Goal: Information Seeking & Learning: Learn about a topic

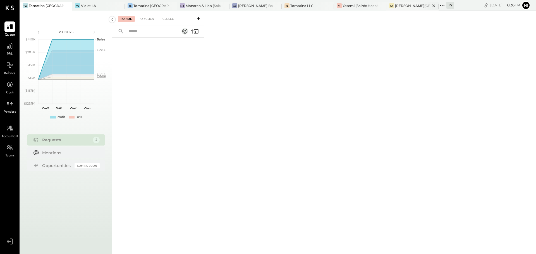
click at [411, 4] on div "[PERSON_NAME][GEOGRAPHIC_DATA]" at bounding box center [412, 5] width 35 height 5
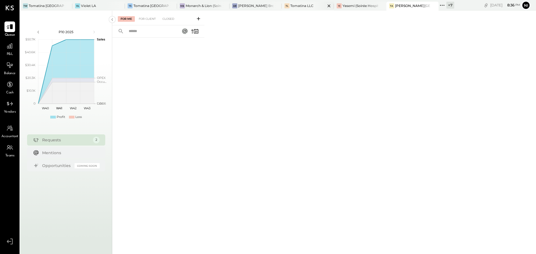
click at [298, 4] on div "Tomatina LLC" at bounding box center [301, 5] width 23 height 5
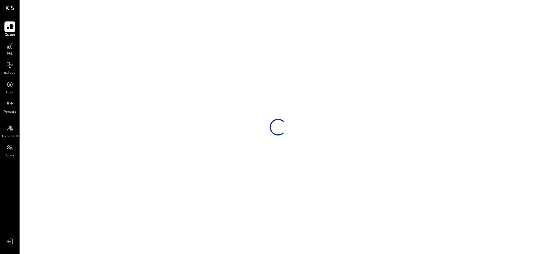
click at [7, 52] on span "P&L" at bounding box center [10, 54] width 6 height 5
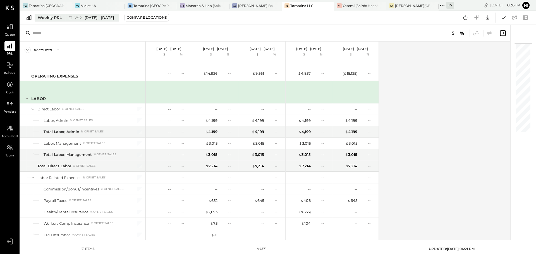
click at [56, 18] on div "Weekly P&L" at bounding box center [50, 18] width 24 height 6
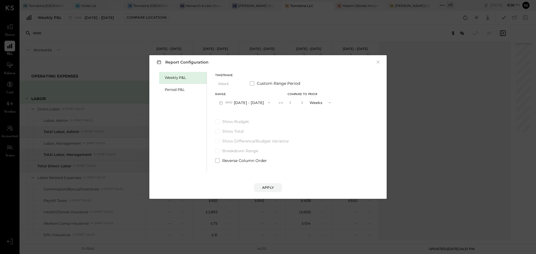
drag, startPoint x: 173, startPoint y: 90, endPoint x: 189, endPoint y: 103, distance: 20.8
click at [174, 90] on div "Period P&L" at bounding box center [184, 89] width 39 height 5
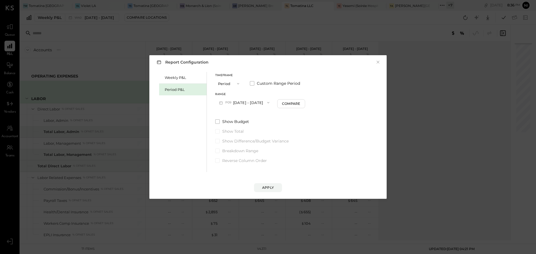
click at [236, 99] on button "P09 [DATE] - [DATE]" at bounding box center [244, 102] width 58 height 10
click at [236, 98] on div "P09 [DATE] - [DATE]" at bounding box center [247, 104] width 64 height 12
click at [265, 187] on div "Apply" at bounding box center [268, 187] width 12 height 5
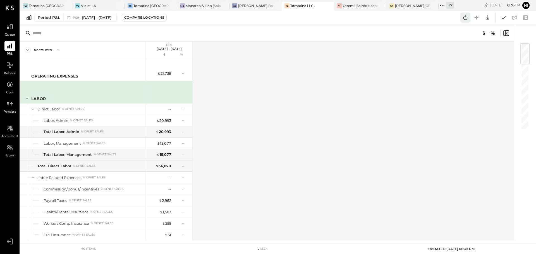
click at [464, 18] on icon at bounding box center [465, 17] width 4 height 4
click at [501, 17] on icon at bounding box center [503, 17] width 7 height 7
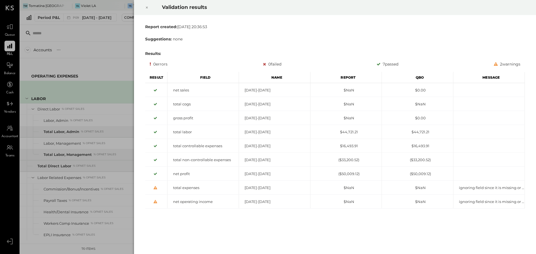
click at [147, 8] on icon at bounding box center [147, 8] width 2 height 2
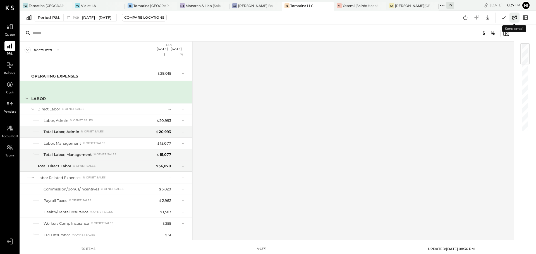
click at [516, 18] on icon at bounding box center [514, 17] width 7 height 7
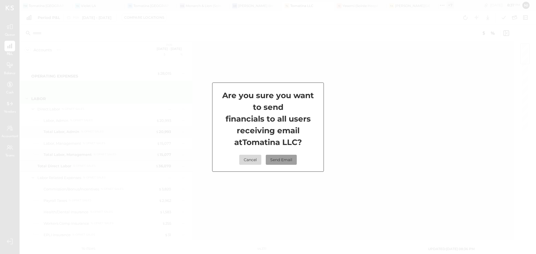
click at [286, 159] on button "Send Email" at bounding box center [281, 160] width 31 height 10
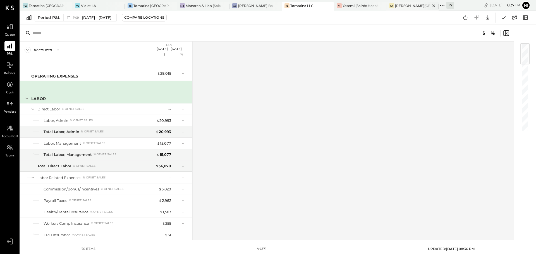
click at [409, 8] on div "[PERSON_NAME][GEOGRAPHIC_DATA]" at bounding box center [412, 5] width 35 height 5
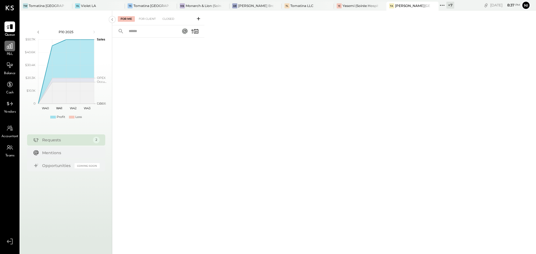
click at [13, 46] on icon at bounding box center [9, 45] width 7 height 7
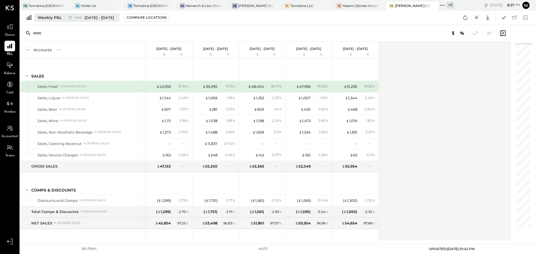
click at [58, 19] on div "Weekly P&L" at bounding box center [50, 18] width 24 height 6
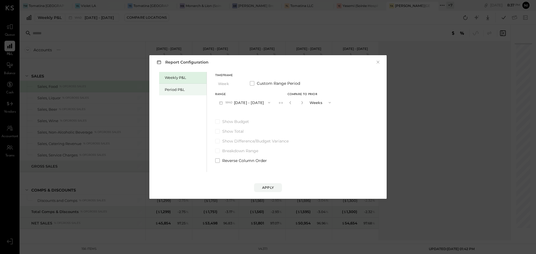
click at [169, 87] on div "Period P&L" at bounding box center [184, 89] width 39 height 5
click at [267, 105] on button "P10 [DATE] - [DATE]" at bounding box center [243, 102] width 57 height 10
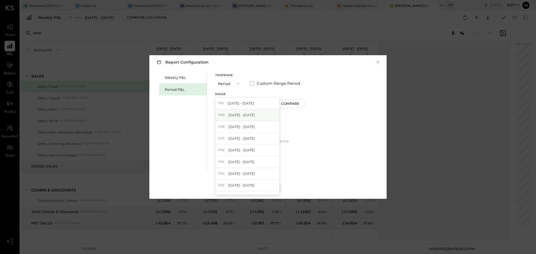
click at [255, 114] on span "[DATE] - [DATE]" at bounding box center [241, 115] width 27 height 5
click at [271, 188] on div "Apply" at bounding box center [268, 187] width 12 height 5
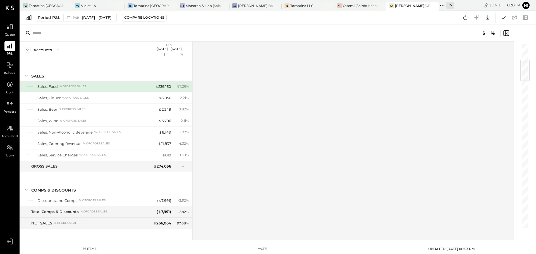
scroll to position [195, 0]
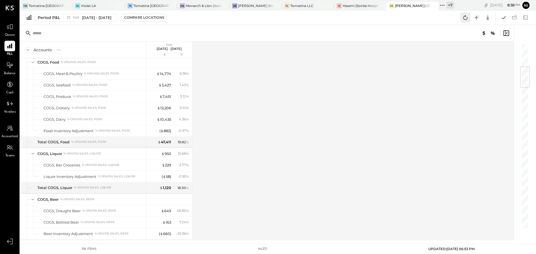
click at [464, 17] on icon at bounding box center [465, 17] width 7 height 7
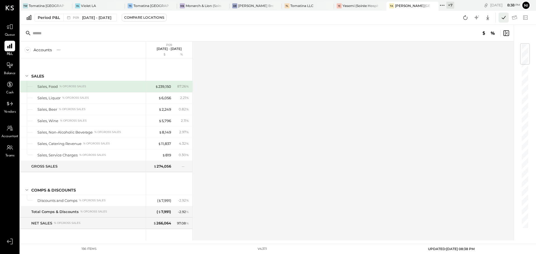
click at [501, 20] on icon at bounding box center [503, 17] width 7 height 7
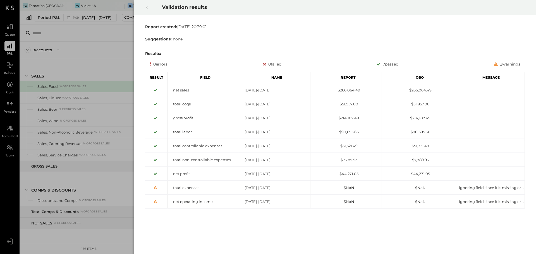
click at [146, 4] on icon at bounding box center [146, 7] width 3 height 7
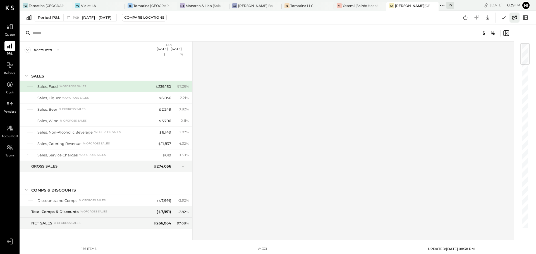
click at [513, 18] on icon at bounding box center [514, 17] width 7 height 7
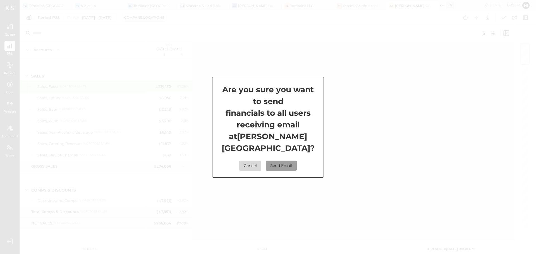
click at [294, 161] on button "Send Email" at bounding box center [281, 166] width 31 height 10
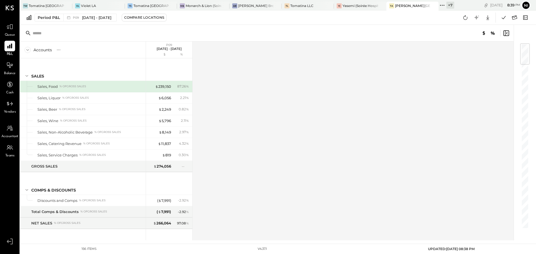
click at [444, 5] on icon at bounding box center [441, 5] width 7 height 7
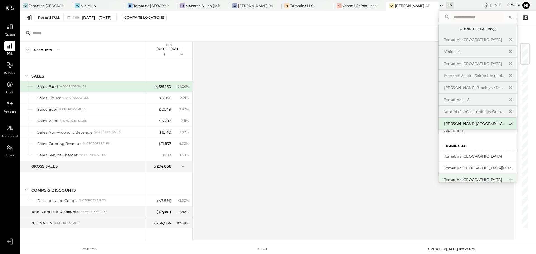
scroll to position [28, 0]
click at [480, 172] on div "Tomatina [GEOGRAPHIC_DATA]" at bounding box center [474, 170] width 60 height 5
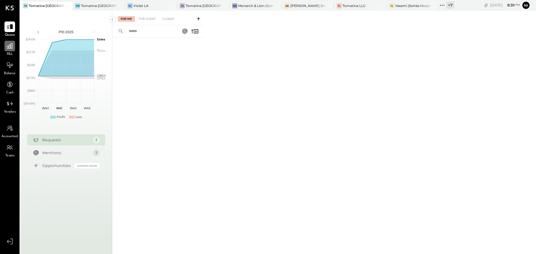
click at [12, 51] on div at bounding box center [9, 46] width 11 height 11
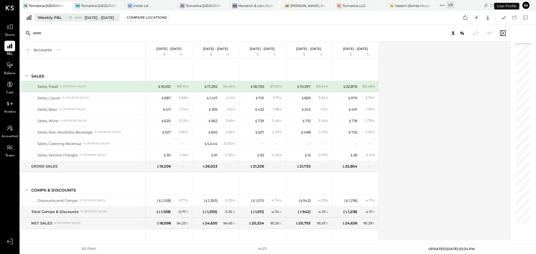
click at [54, 18] on div "Weekly P&L" at bounding box center [50, 18] width 24 height 6
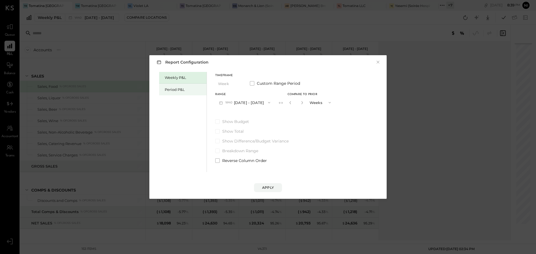
click at [169, 88] on div "Period P&L" at bounding box center [184, 89] width 39 height 5
click at [270, 100] on button "P10 [DATE] - [DATE]" at bounding box center [243, 102] width 57 height 10
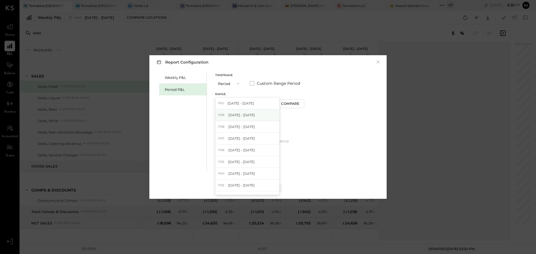
click at [243, 119] on div "P09 [DATE] - [DATE]" at bounding box center [247, 115] width 64 height 12
click at [271, 189] on div "Apply" at bounding box center [268, 187] width 12 height 5
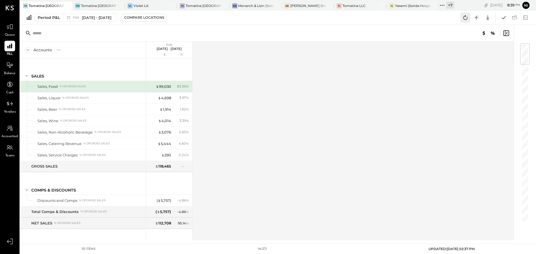
click at [466, 22] on button at bounding box center [465, 18] width 10 height 10
click at [502, 16] on icon at bounding box center [503, 17] width 7 height 7
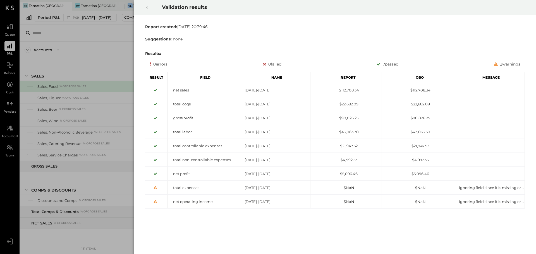
click at [147, 9] on icon at bounding box center [146, 7] width 3 height 7
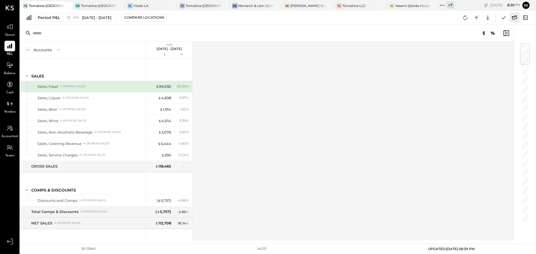
click at [514, 18] on icon at bounding box center [514, 17] width 7 height 7
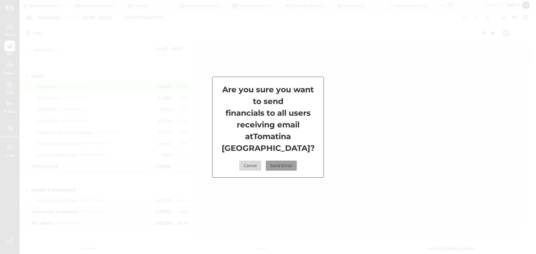
click at [285, 161] on button "Send Email" at bounding box center [281, 166] width 31 height 10
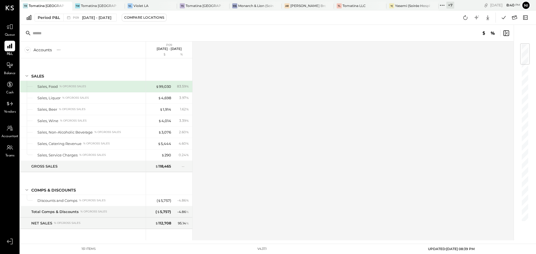
click at [442, 8] on icon at bounding box center [441, 5] width 7 height 7
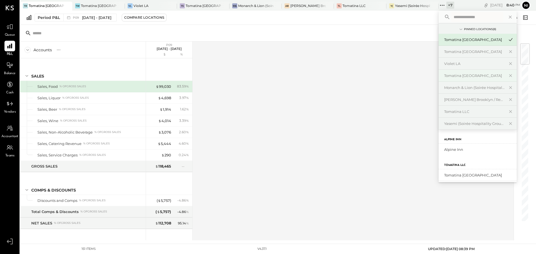
click at [452, 77] on div "Tomatina [GEOGRAPHIC_DATA]" at bounding box center [474, 75] width 60 height 5
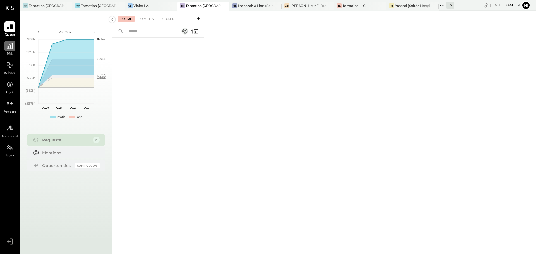
click at [10, 49] on icon at bounding box center [9, 45] width 7 height 7
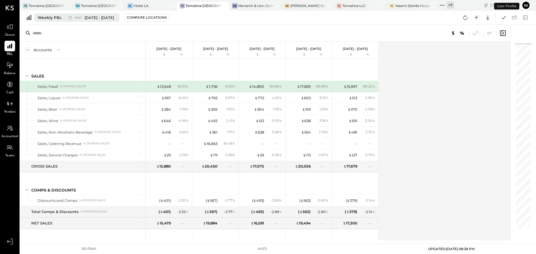
click at [53, 20] on div "Weekly P&L" at bounding box center [50, 18] width 24 height 6
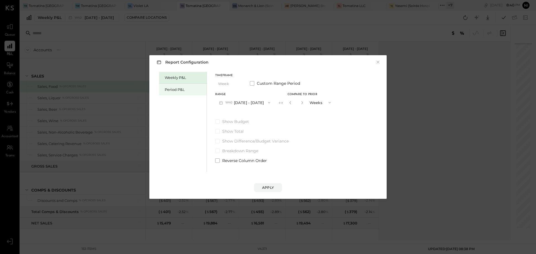
click at [175, 93] on div "Period P&L" at bounding box center [182, 90] width 47 height 12
click at [255, 102] on button "P10 [DATE] - [DATE]" at bounding box center [243, 102] width 57 height 10
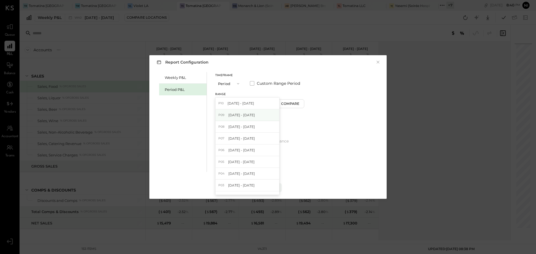
click at [246, 113] on span "[DATE] - [DATE]" at bounding box center [241, 115] width 27 height 5
click at [272, 187] on div "Apply" at bounding box center [268, 187] width 12 height 5
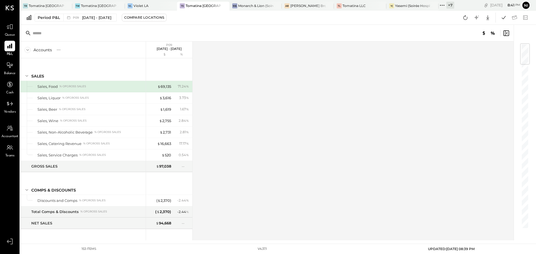
click at [443, 5] on icon at bounding box center [441, 5] width 7 height 7
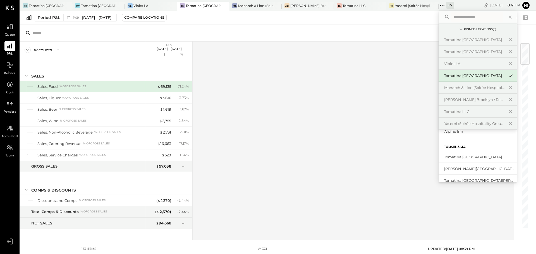
scroll to position [28, 0]
click at [474, 167] on div "Tomatina [GEOGRAPHIC_DATA][PERSON_NAME]" at bounding box center [477, 171] width 78 height 12
click at [468, 172] on div "Tomatina [GEOGRAPHIC_DATA][PERSON_NAME]" at bounding box center [474, 170] width 60 height 5
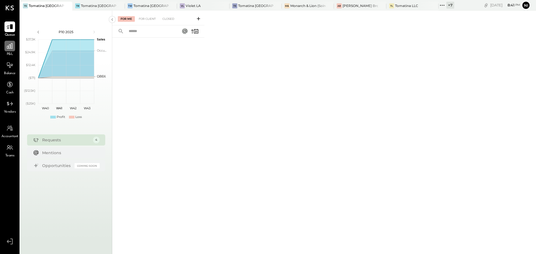
click at [8, 49] on icon at bounding box center [9, 45] width 7 height 7
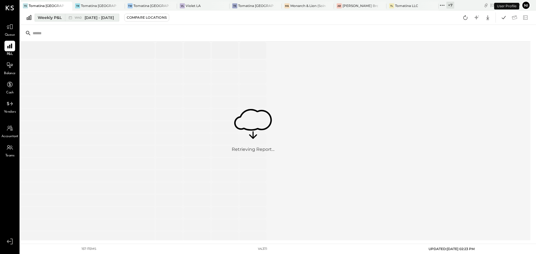
click at [52, 19] on div "Weekly P&L" at bounding box center [50, 18] width 24 height 6
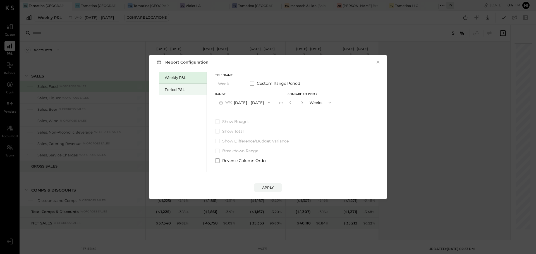
click at [181, 90] on div "Period P&L" at bounding box center [184, 89] width 39 height 5
click at [256, 105] on button "P10 [DATE] - [DATE]" at bounding box center [243, 102] width 57 height 10
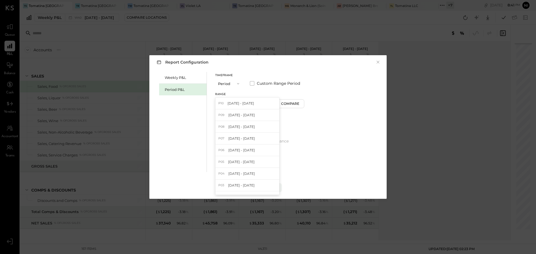
click at [244, 114] on span "[DATE] - [DATE]" at bounding box center [241, 115] width 27 height 5
click at [265, 187] on div "Apply" at bounding box center [268, 187] width 12 height 5
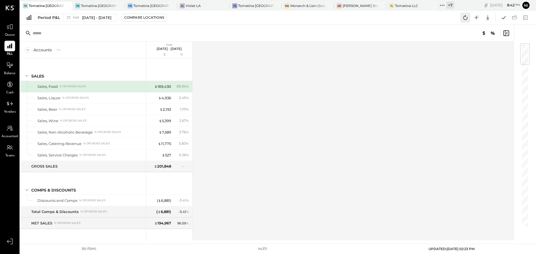
click at [463, 16] on icon at bounding box center [465, 17] width 7 height 7
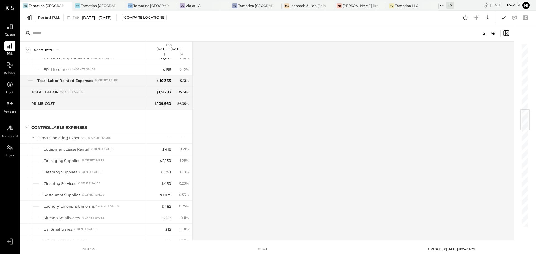
scroll to position [558, 0]
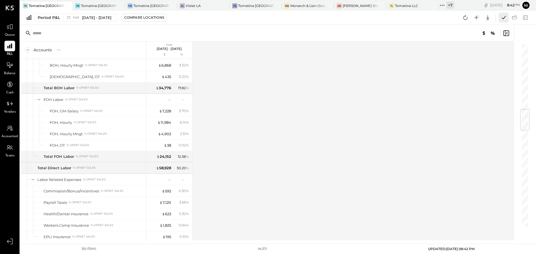
click at [502, 18] on icon at bounding box center [504, 17] width 4 height 3
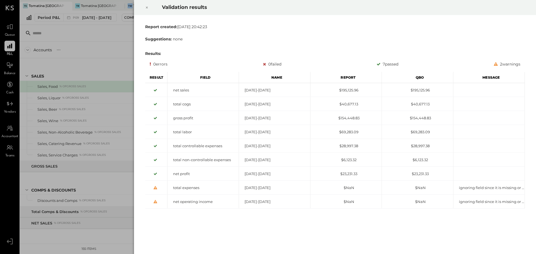
click at [148, 8] on icon at bounding box center [146, 7] width 3 height 7
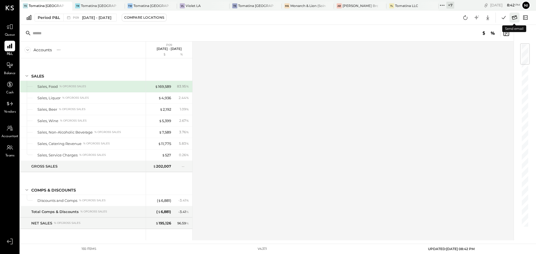
click at [513, 18] on icon at bounding box center [514, 17] width 7 height 7
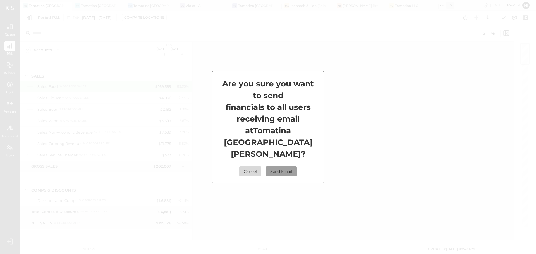
click at [289, 167] on button "Send Email" at bounding box center [281, 172] width 31 height 10
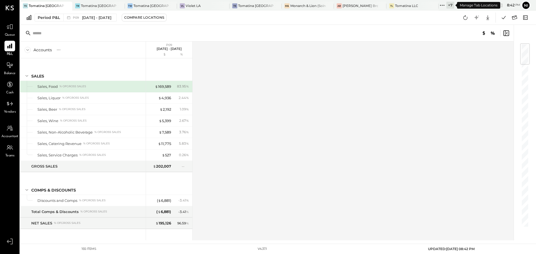
click at [444, 6] on icon at bounding box center [441, 5] width 7 height 7
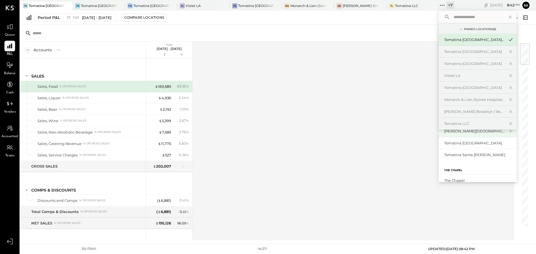
scroll to position [56, 0]
click at [473, 153] on div "Tomatina Santa [PERSON_NAME]" at bounding box center [474, 154] width 60 height 5
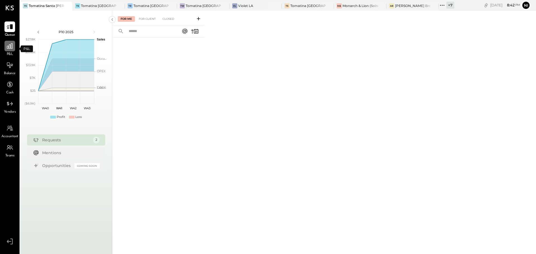
click at [11, 47] on icon at bounding box center [10, 46] width 6 height 6
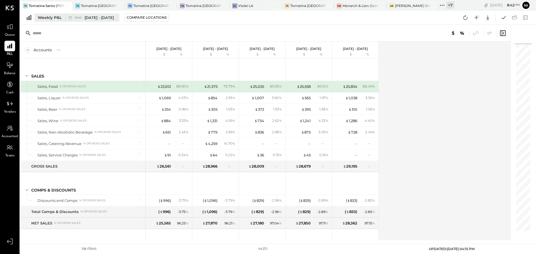
click at [47, 20] on div "Weekly P&L" at bounding box center [50, 18] width 24 height 6
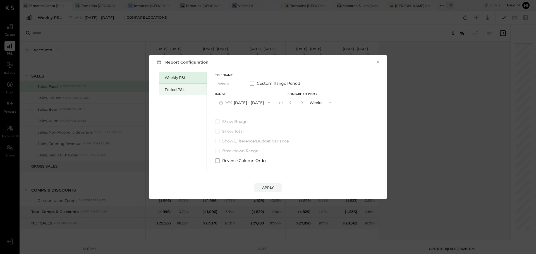
click at [163, 89] on div "Period P&L" at bounding box center [182, 90] width 47 height 12
click at [259, 102] on button "P10 [DATE] - [DATE]" at bounding box center [243, 102] width 57 height 10
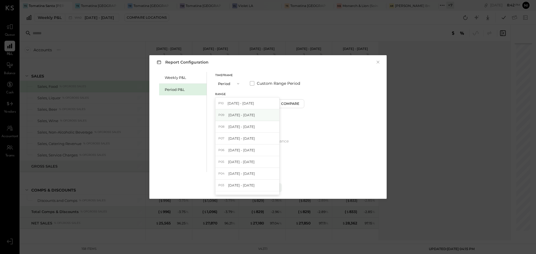
click at [244, 119] on div "P09 [DATE] - [DATE]" at bounding box center [247, 115] width 64 height 12
click at [272, 186] on div "Apply" at bounding box center [268, 187] width 12 height 5
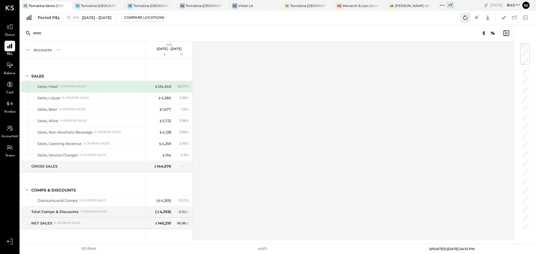
click at [464, 17] on icon at bounding box center [465, 17] width 7 height 7
click at [503, 19] on icon at bounding box center [503, 17] width 7 height 7
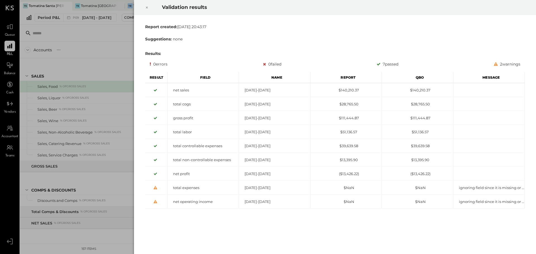
click at [147, 5] on icon at bounding box center [146, 7] width 3 height 7
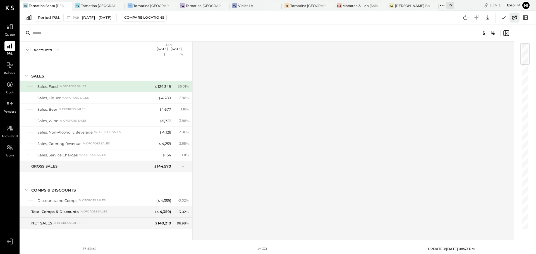
click at [512, 19] on icon at bounding box center [514, 17] width 5 height 4
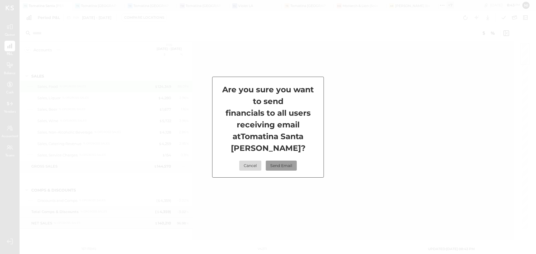
click at [279, 161] on button "Send Email" at bounding box center [281, 166] width 31 height 10
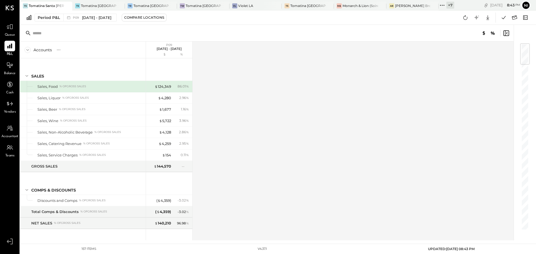
click at [441, 4] on icon at bounding box center [441, 5] width 7 height 7
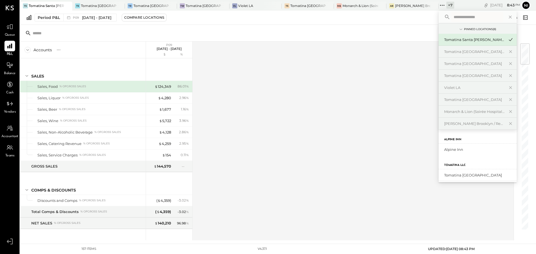
click at [464, 17] on input "text" at bounding box center [477, 17] width 52 height 10
type input "****"
click at [468, 151] on div "Tomatina [GEOGRAPHIC_DATA]" at bounding box center [474, 149] width 60 height 5
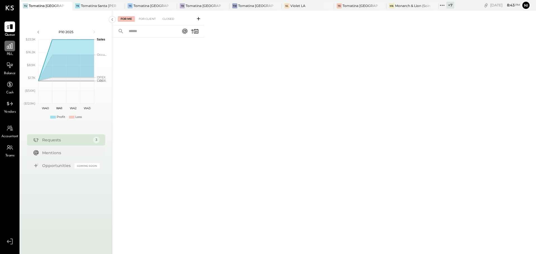
click at [11, 49] on icon at bounding box center [9, 45] width 7 height 7
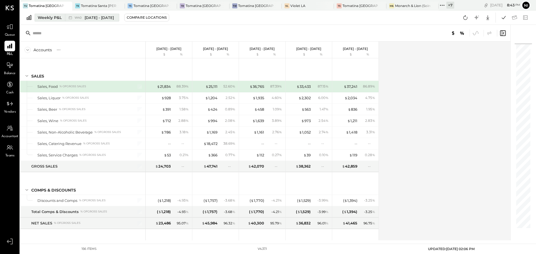
click at [57, 17] on div "Weekly P&L" at bounding box center [50, 18] width 24 height 6
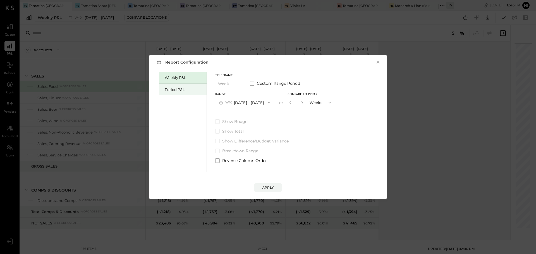
click at [178, 89] on div "Period P&L" at bounding box center [184, 89] width 39 height 5
click at [254, 99] on button "P10 [DATE] - [DATE]" at bounding box center [243, 102] width 57 height 10
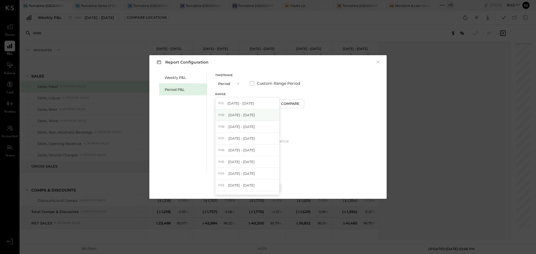
click at [246, 116] on span "[DATE] - [DATE]" at bounding box center [241, 115] width 27 height 5
click at [268, 186] on div "Apply" at bounding box center [268, 187] width 12 height 5
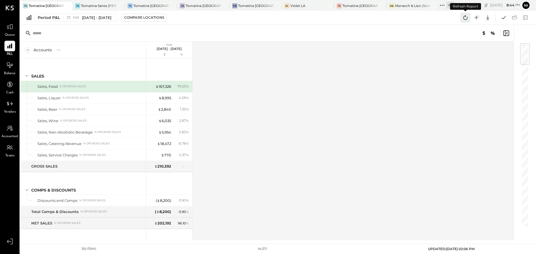
click at [466, 19] on icon at bounding box center [465, 17] width 7 height 7
click at [503, 20] on icon at bounding box center [503, 17] width 7 height 7
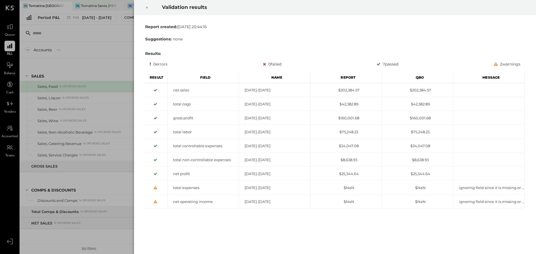
click at [147, 7] on icon at bounding box center [146, 7] width 3 height 7
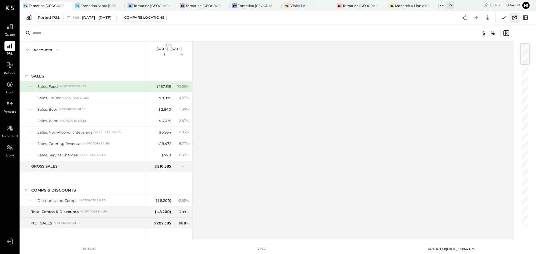
click at [512, 17] on icon at bounding box center [514, 17] width 7 height 7
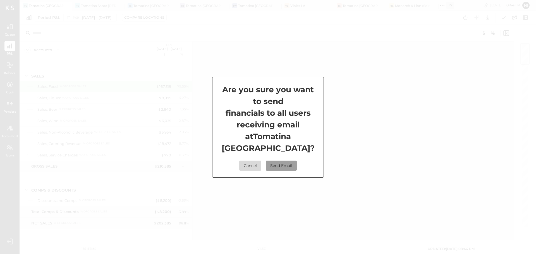
click at [285, 161] on button "Send Email" at bounding box center [281, 166] width 31 height 10
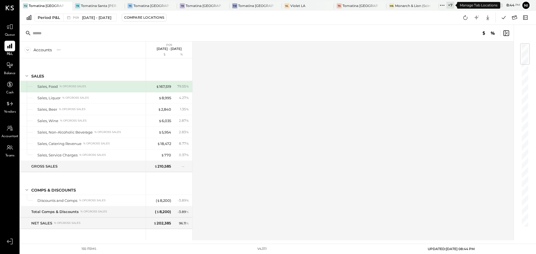
click at [443, 5] on icon at bounding box center [441, 5] width 7 height 7
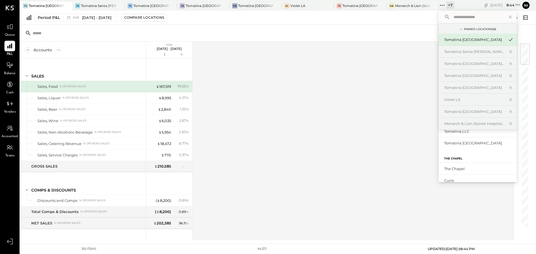
scroll to position [28, 0]
click at [484, 89] on div "Tomatina [GEOGRAPHIC_DATA]" at bounding box center [474, 87] width 60 height 5
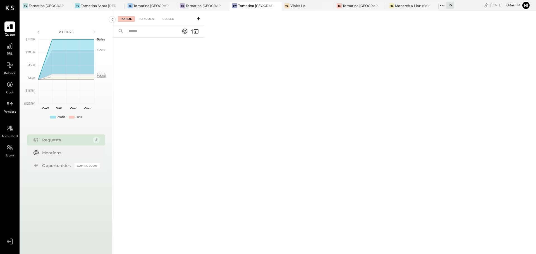
click at [11, 54] on span "P&L" at bounding box center [10, 54] width 6 height 5
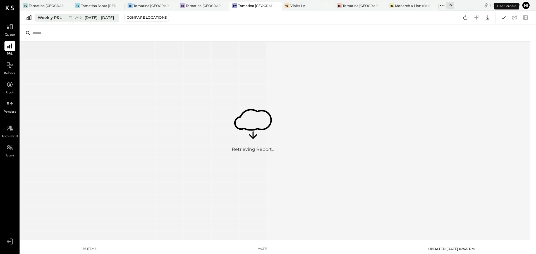
click at [44, 19] on div "Weekly P&L" at bounding box center [50, 18] width 24 height 6
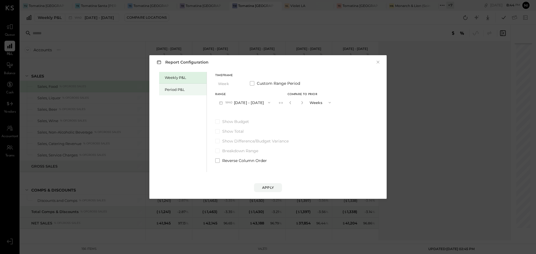
click at [180, 91] on div "Period P&L" at bounding box center [184, 89] width 39 height 5
click at [277, 187] on button "Apply" at bounding box center [268, 187] width 28 height 9
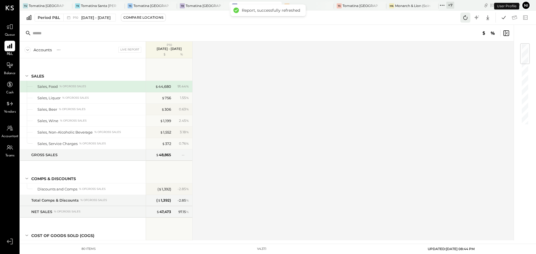
click at [462, 20] on icon at bounding box center [465, 17] width 7 height 7
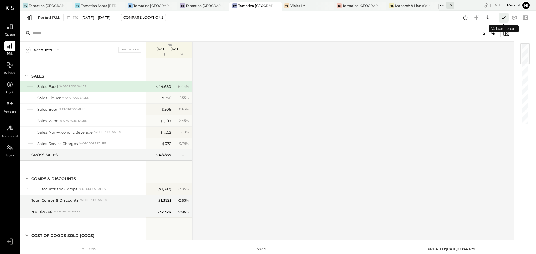
click at [505, 20] on icon at bounding box center [503, 17] width 7 height 7
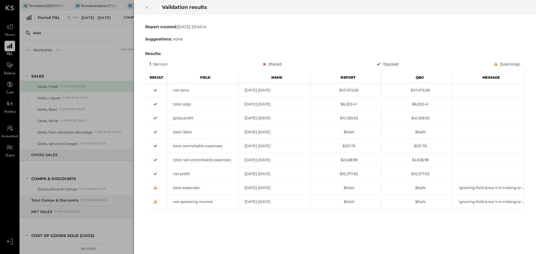
drag, startPoint x: 146, startPoint y: 9, endPoint x: 145, endPoint y: 23, distance: 14.0
click at [147, 8] on icon at bounding box center [146, 7] width 3 height 7
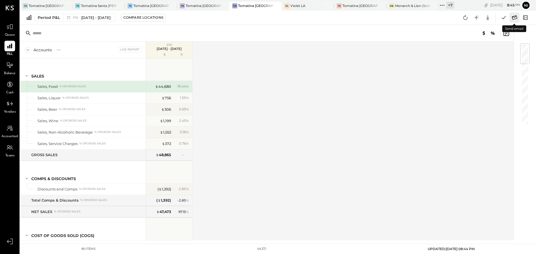
click at [516, 16] on icon at bounding box center [514, 17] width 5 height 4
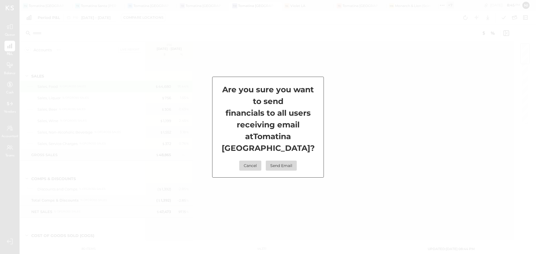
click at [251, 157] on div "Are you sure you want to send financials to all users receiving email at [GEOGR…" at bounding box center [268, 127] width 112 height 101
click at [250, 164] on button "Cancel" at bounding box center [250, 166] width 22 height 10
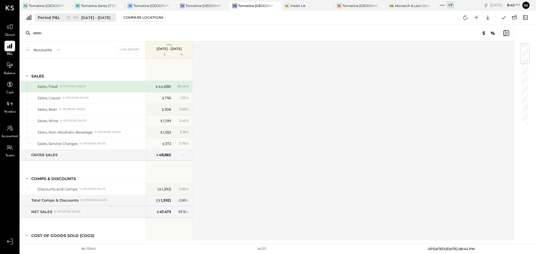
click at [92, 19] on span "[DATE] - [DATE]" at bounding box center [95, 17] width 29 height 5
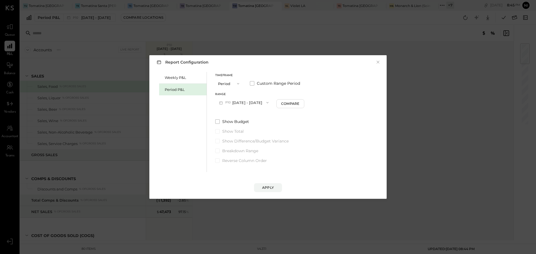
click at [245, 102] on button "P10 [DATE] - [DATE]" at bounding box center [243, 102] width 57 height 10
click at [230, 113] on span "[DATE] - [DATE]" at bounding box center [241, 115] width 27 height 5
click at [272, 186] on div "Apply" at bounding box center [268, 187] width 12 height 5
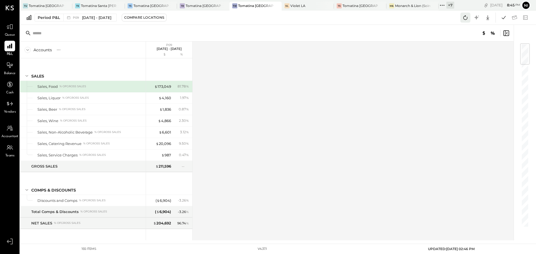
click at [462, 16] on icon at bounding box center [465, 17] width 7 height 7
click at [500, 20] on button at bounding box center [503, 18] width 10 height 10
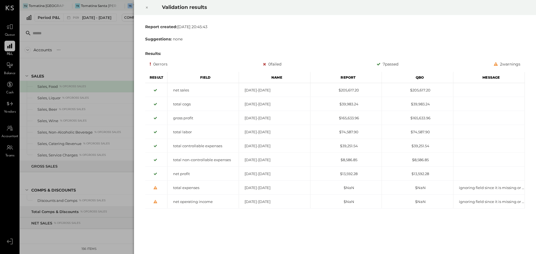
click at [146, 7] on icon at bounding box center [146, 7] width 3 height 7
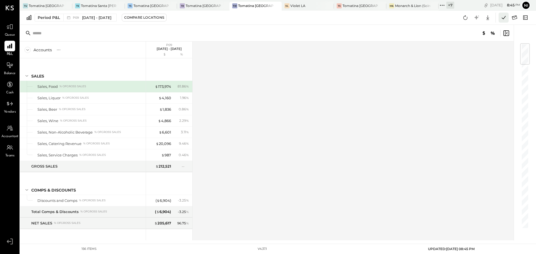
click at [503, 18] on icon at bounding box center [504, 17] width 4 height 3
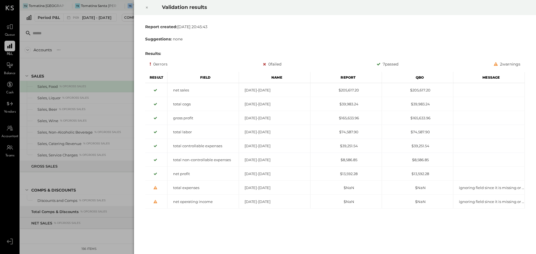
click at [148, 7] on div at bounding box center [147, 8] width 12 height 16
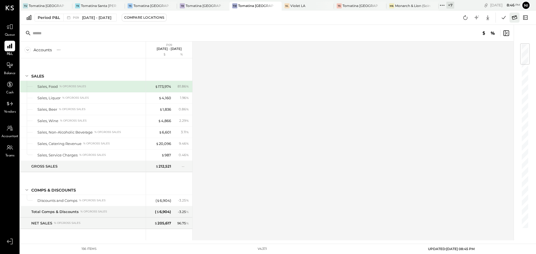
click at [515, 16] on icon at bounding box center [514, 17] width 5 height 4
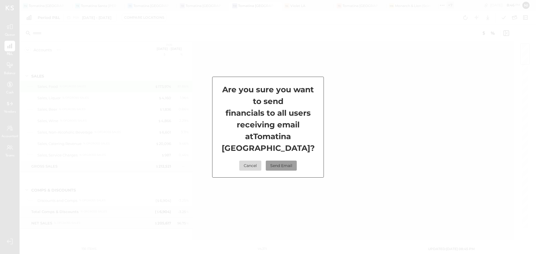
click at [289, 167] on button "Send Email" at bounding box center [281, 166] width 31 height 10
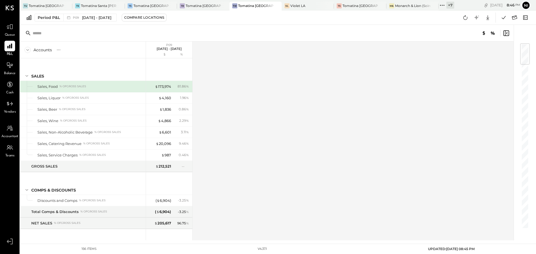
click at [444, 4] on icon at bounding box center [441, 5] width 7 height 7
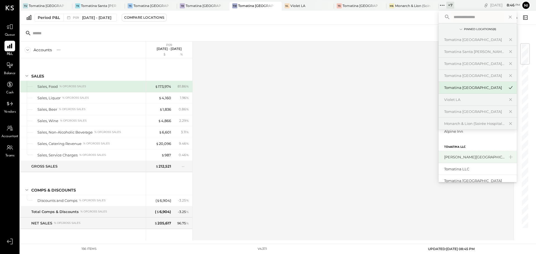
scroll to position [28, 0]
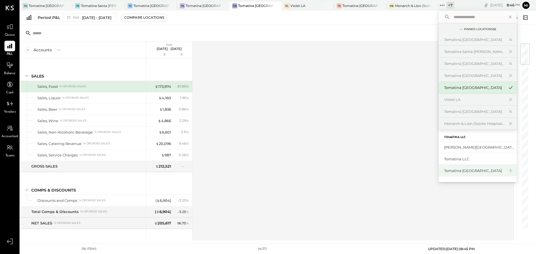
click at [482, 172] on div "Tomatina [GEOGRAPHIC_DATA]" at bounding box center [474, 170] width 60 height 5
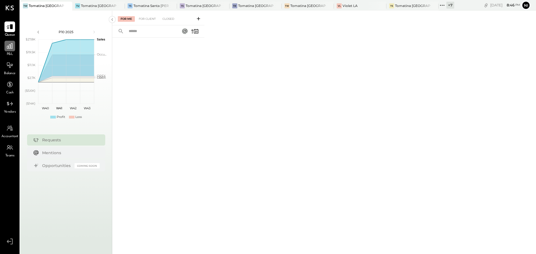
click at [13, 48] on icon at bounding box center [10, 46] width 6 height 6
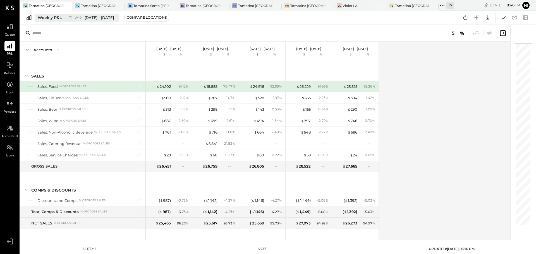
click at [54, 18] on div "Weekly P&L" at bounding box center [50, 18] width 24 height 6
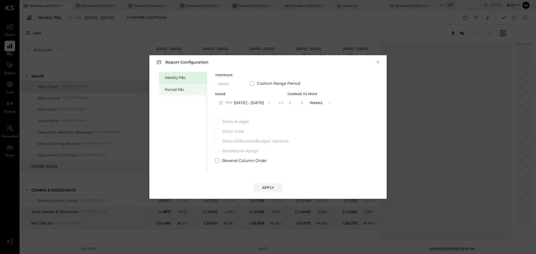
click at [164, 89] on div "Period P&L" at bounding box center [182, 90] width 47 height 12
click at [265, 103] on button "P10 [DATE] - [DATE]" at bounding box center [243, 102] width 57 height 10
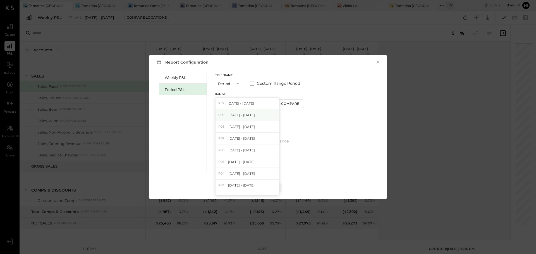
click at [244, 117] on span "[DATE] - [DATE]" at bounding box center [241, 115] width 27 height 5
click at [264, 184] on button "Apply" at bounding box center [268, 187] width 28 height 9
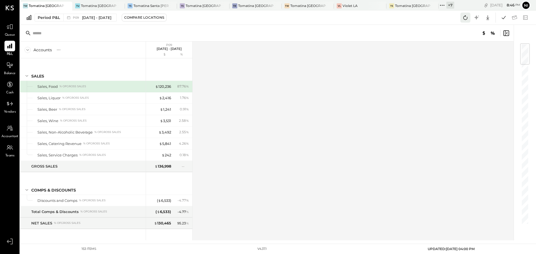
click at [466, 17] on icon at bounding box center [465, 17] width 7 height 7
click at [505, 21] on icon at bounding box center [503, 17] width 7 height 7
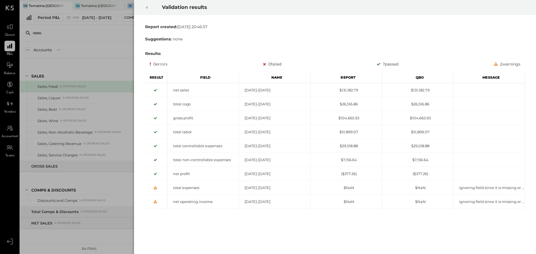
click at [146, 9] on icon at bounding box center [146, 7] width 3 height 7
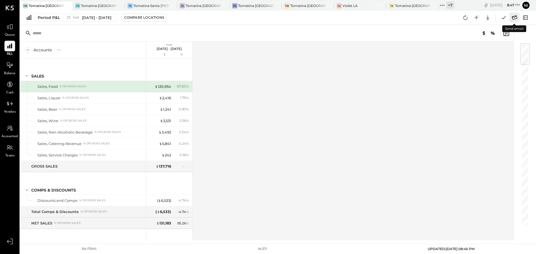
click at [514, 21] on button at bounding box center [514, 18] width 10 height 10
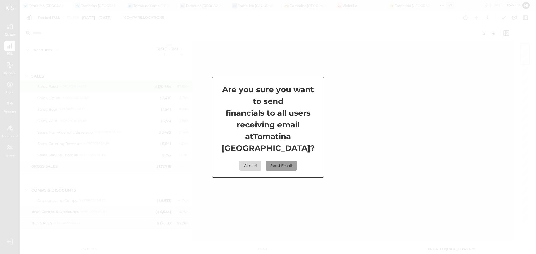
click at [286, 161] on button "Send Email" at bounding box center [281, 166] width 31 height 10
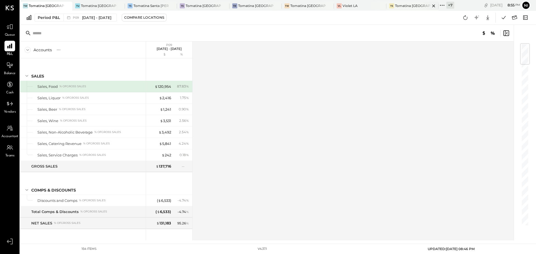
drag, startPoint x: 408, startPoint y: 4, endPoint x: 409, endPoint y: 8, distance: 4.3
click at [408, 5] on div "Tomatina [GEOGRAPHIC_DATA]" at bounding box center [412, 5] width 35 height 5
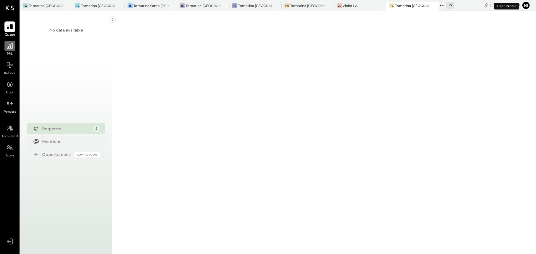
click at [11, 47] on icon at bounding box center [9, 45] width 7 height 7
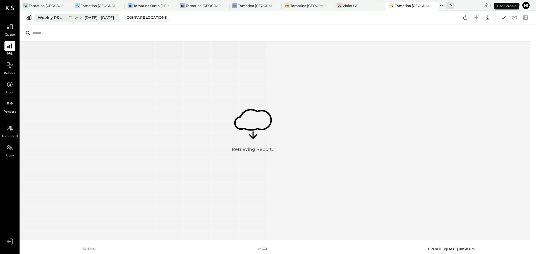
click at [49, 18] on div "Weekly P&L" at bounding box center [50, 18] width 24 height 6
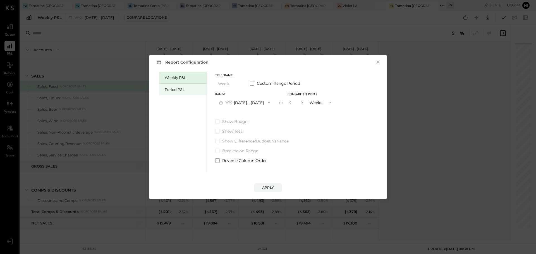
click at [181, 93] on div "Period P&L" at bounding box center [182, 90] width 47 height 12
click at [243, 104] on button "P10 [DATE] - [DATE]" at bounding box center [243, 102] width 57 height 10
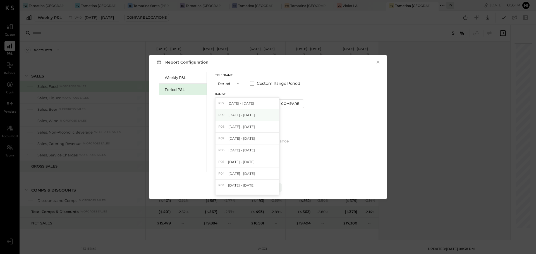
click at [241, 116] on span "[DATE] - [DATE]" at bounding box center [241, 115] width 27 height 5
click at [273, 188] on div "Apply" at bounding box center [268, 187] width 12 height 5
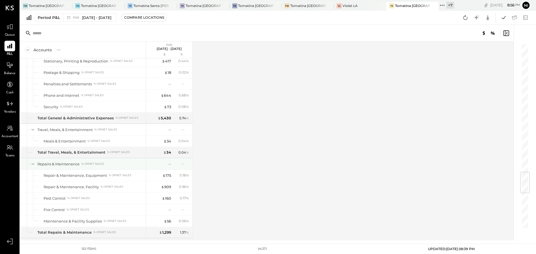
scroll to position [949, 0]
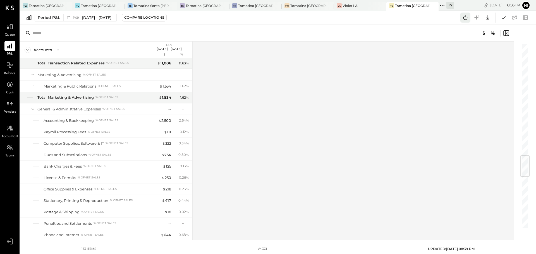
click at [466, 19] on icon at bounding box center [465, 17] width 7 height 7
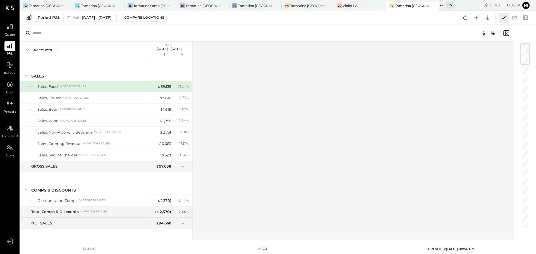
click at [506, 16] on icon at bounding box center [503, 17] width 7 height 7
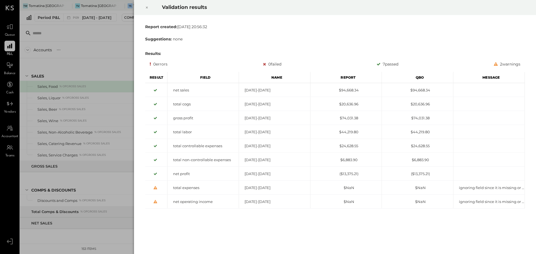
click at [145, 6] on div at bounding box center [147, 8] width 12 height 16
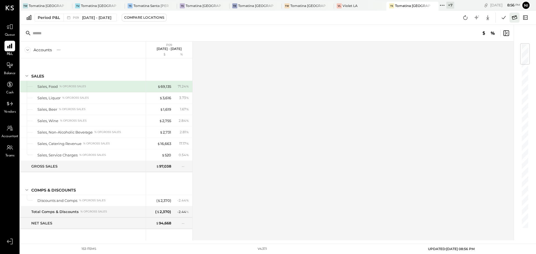
click at [514, 16] on icon at bounding box center [514, 17] width 7 height 7
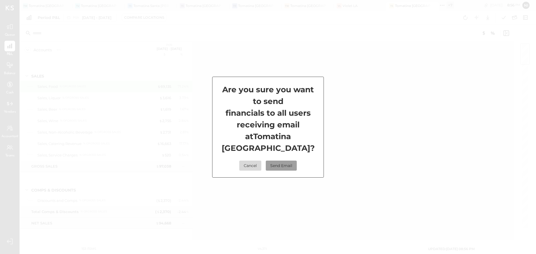
click at [268, 161] on button "Send Email" at bounding box center [281, 166] width 31 height 10
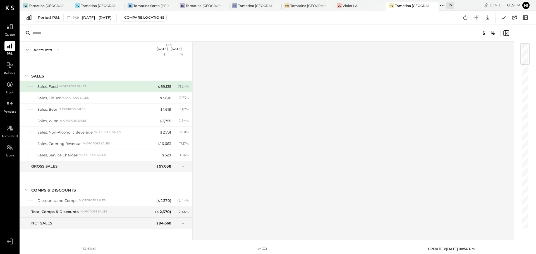
click at [264, 117] on div "Accounts S % GL P09 [DATE] - [DATE] $ % SALES Sales, Food % of GROSS SALES Sale…" at bounding box center [267, 141] width 494 height 199
